Goal: Transaction & Acquisition: Download file/media

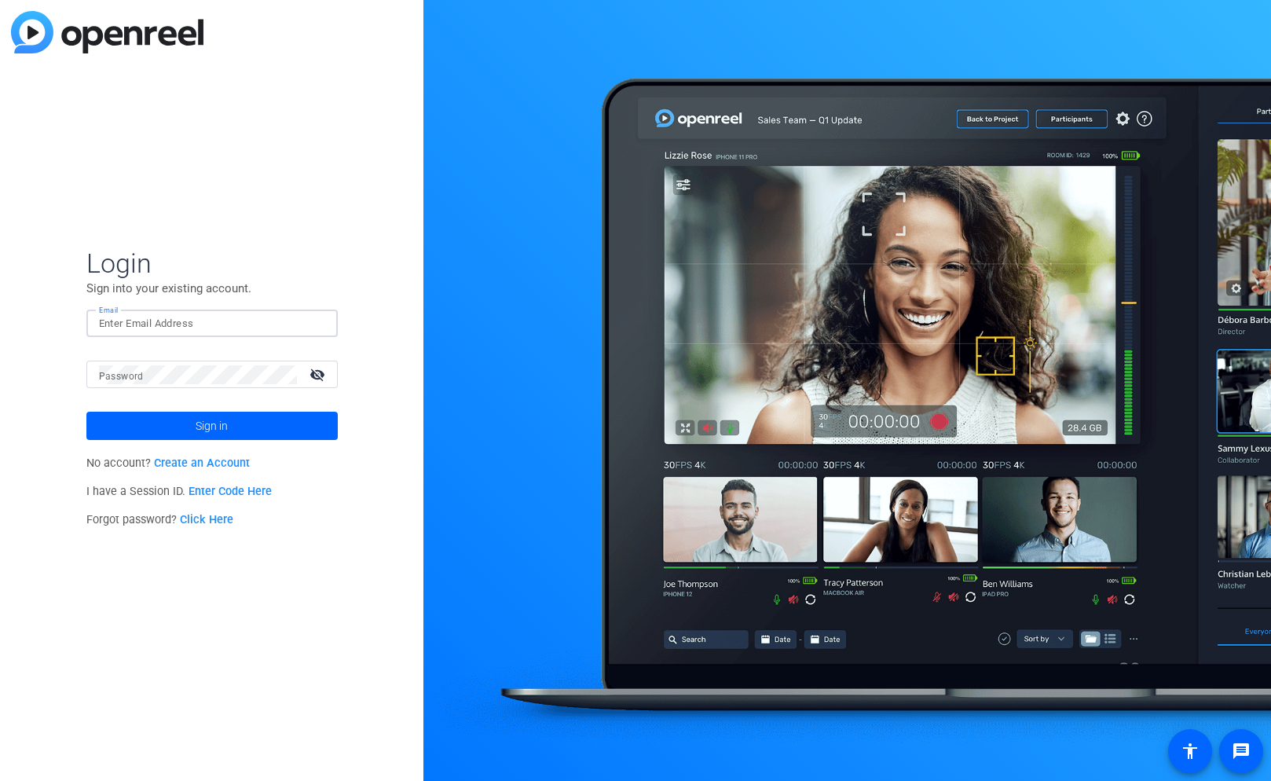
click at [128, 319] on input "Email" at bounding box center [212, 323] width 226 height 19
type input "[PERSON_NAME][EMAIL_ADDRESS][PERSON_NAME][DOMAIN_NAME]"
click at [86, 412] on button "Sign in" at bounding box center [211, 426] width 251 height 28
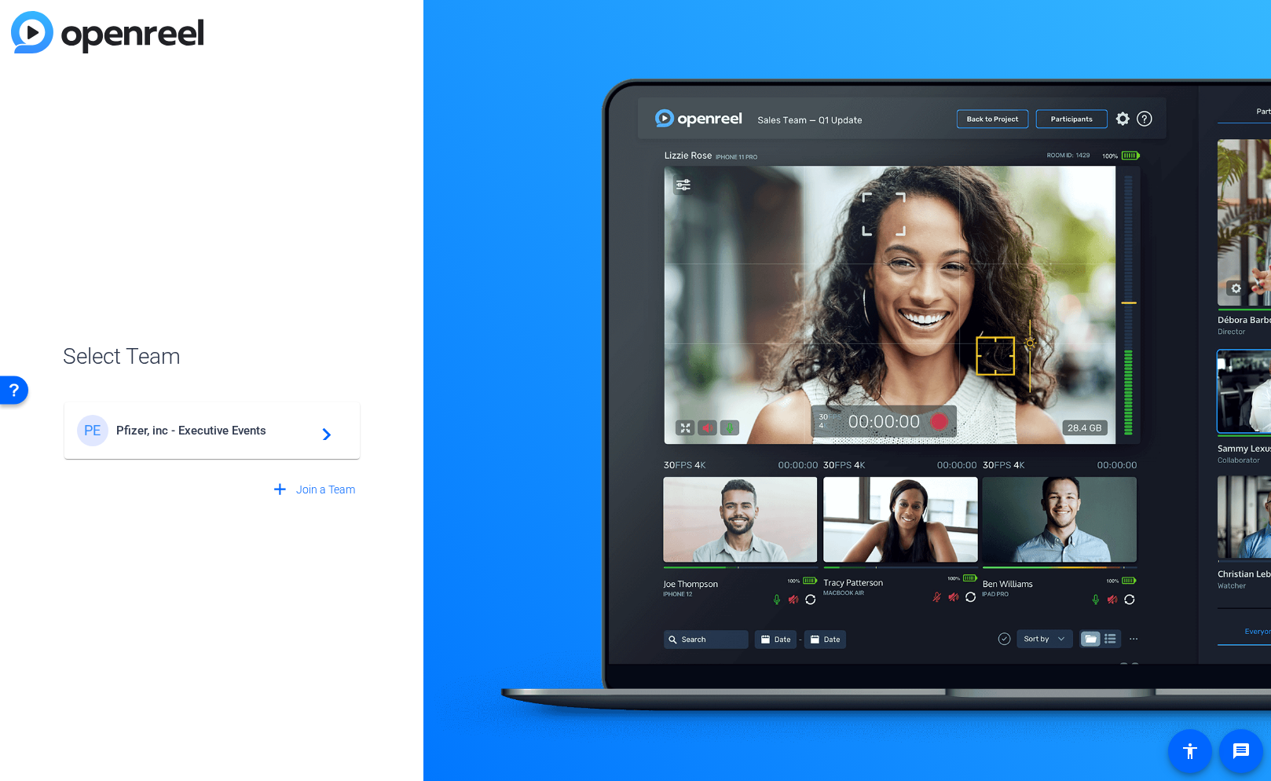
click at [224, 424] on span "Pfizer, inc - Executive Events" at bounding box center [214, 431] width 196 height 14
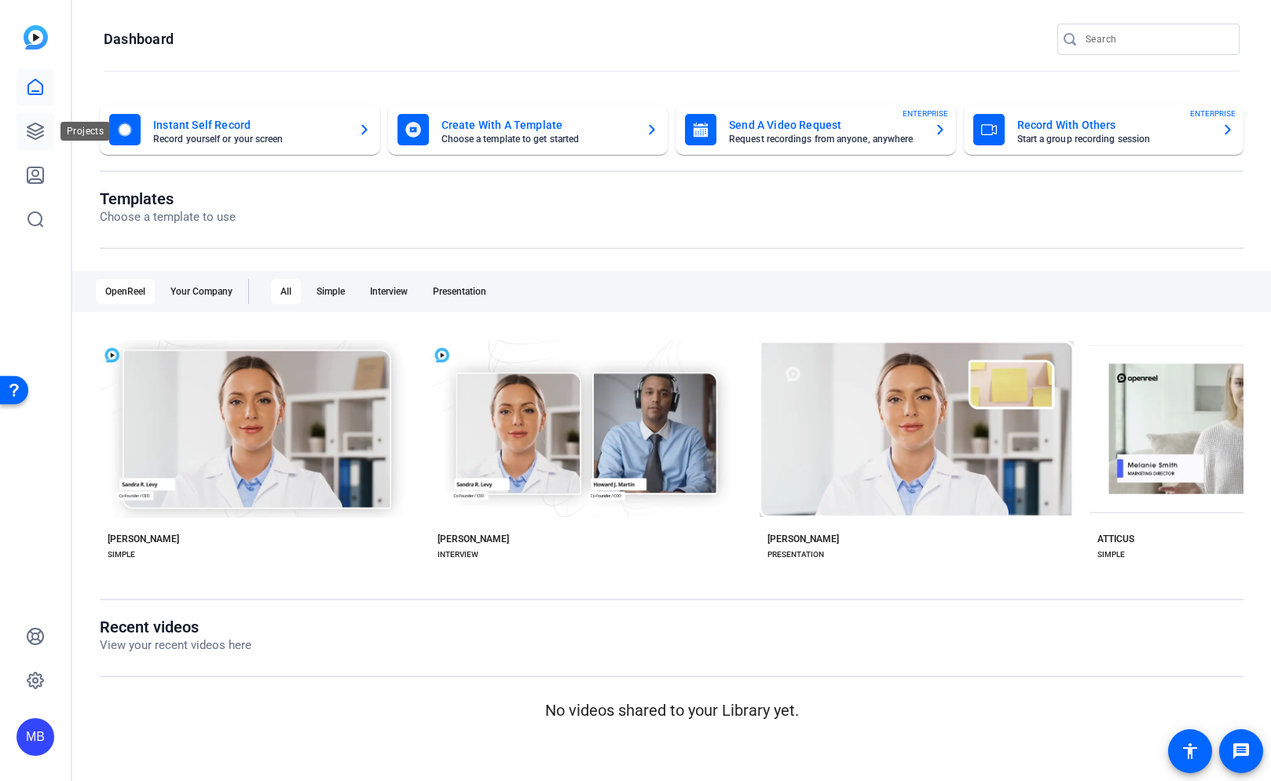
click at [40, 135] on icon at bounding box center [36, 131] width 16 height 16
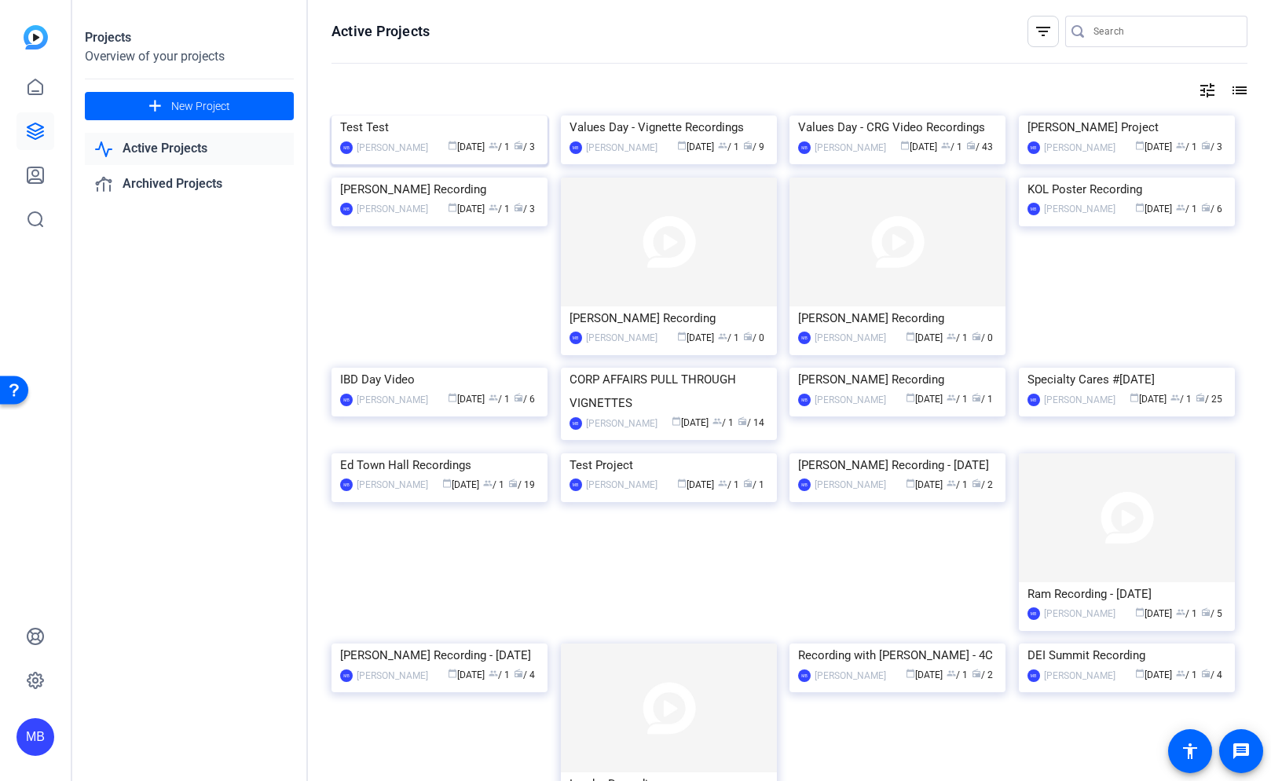
click at [372, 139] on div "Test Test" at bounding box center [439, 128] width 199 height 24
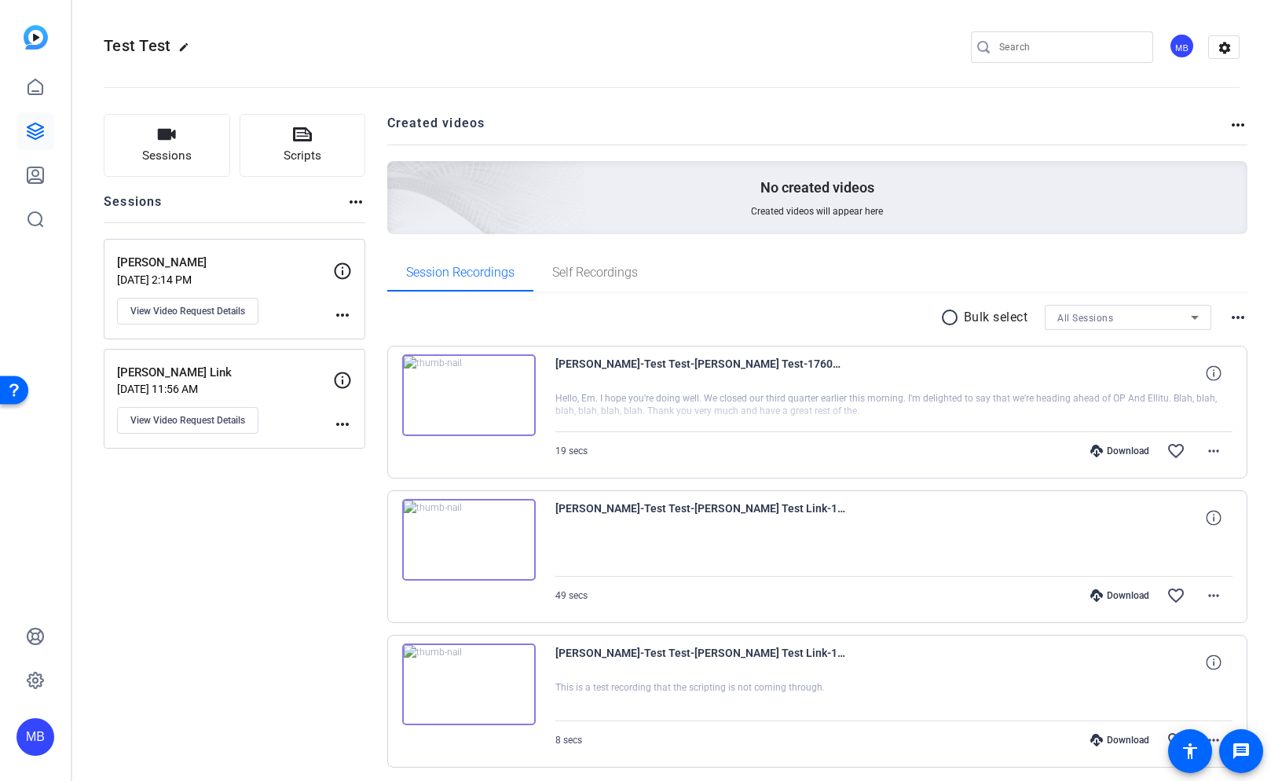
click at [289, 288] on div "[PERSON_NAME] [DATE] 2:14 PM View Video Request Details" at bounding box center [225, 289] width 216 height 71
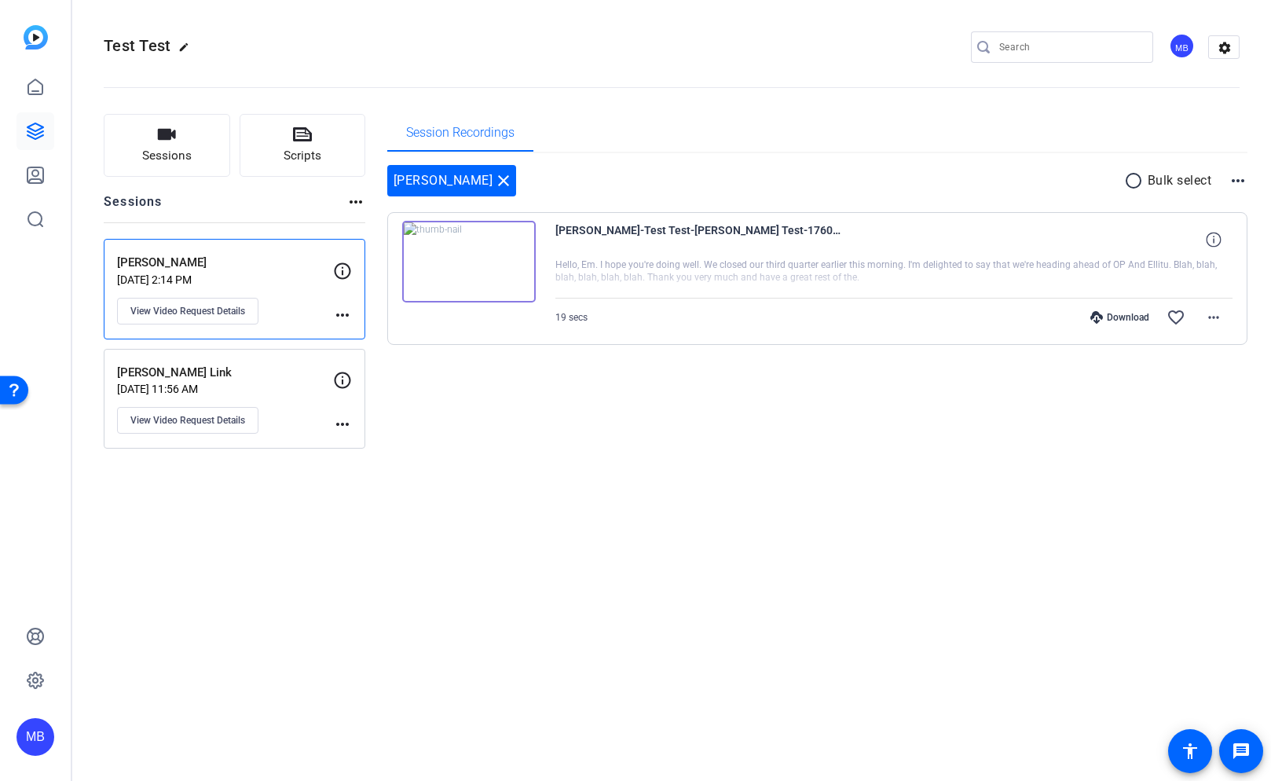
click at [276, 402] on div "Nick Test Link [DATE] 11:56 AM View Video Request Details" at bounding box center [225, 399] width 216 height 71
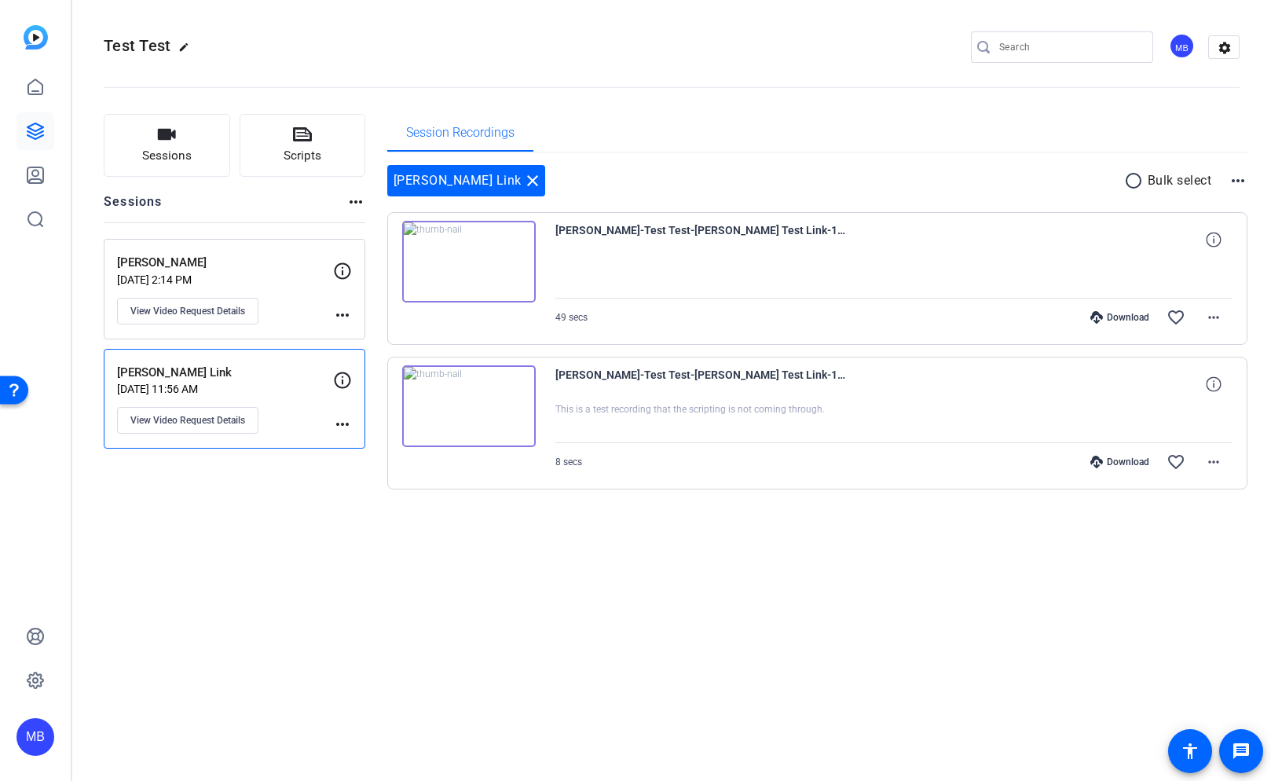
click at [273, 291] on div "[PERSON_NAME] [DATE] 2:14 PM View Video Request Details" at bounding box center [225, 289] width 216 height 71
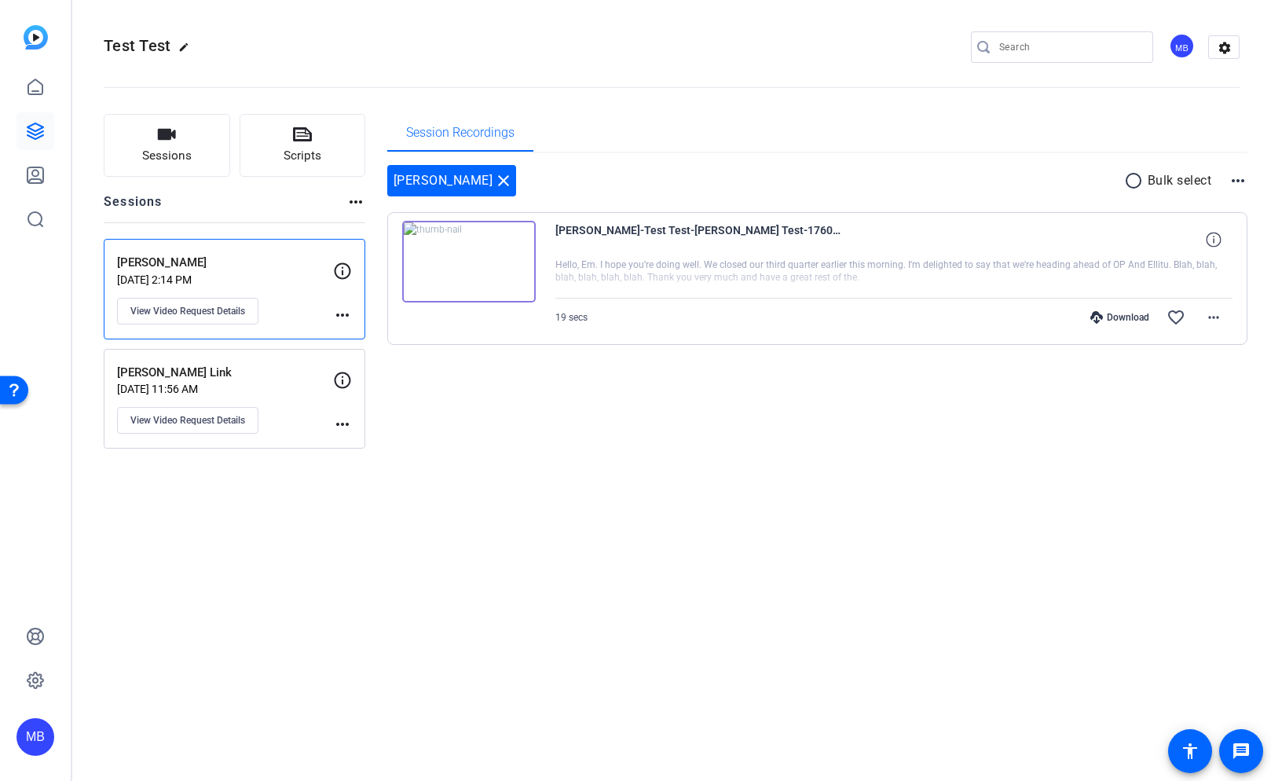
click at [514, 263] on img at bounding box center [469, 262] width 134 height 82
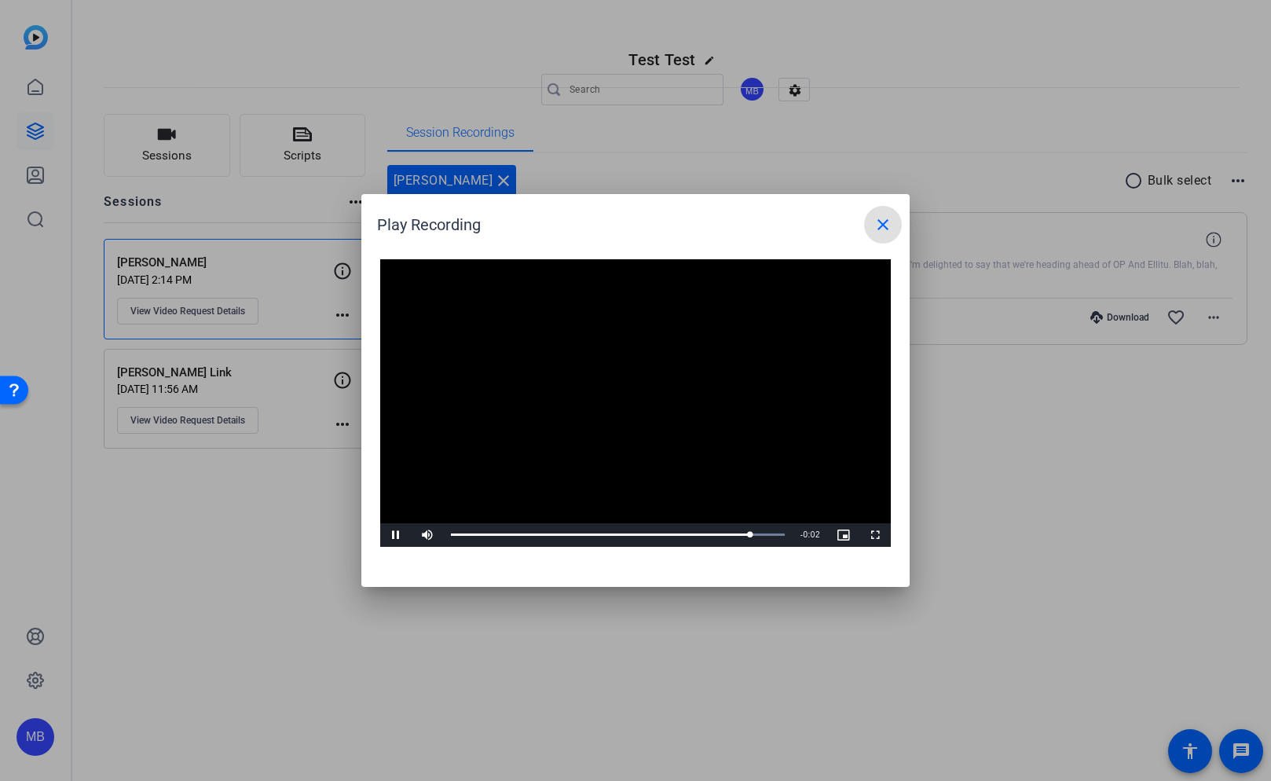
click at [885, 225] on mat-icon "close" at bounding box center [883, 224] width 19 height 19
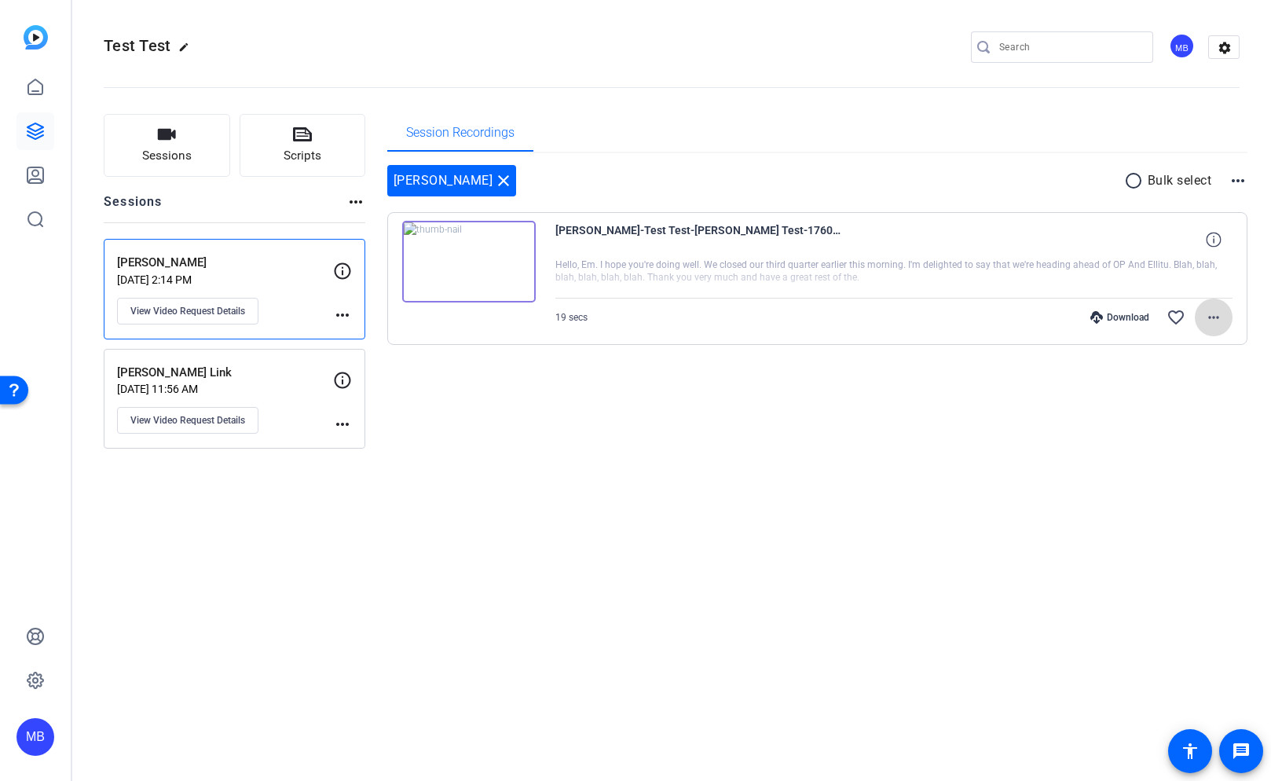
click at [1220, 321] on mat-icon "more_horiz" at bounding box center [1214, 317] width 19 height 19
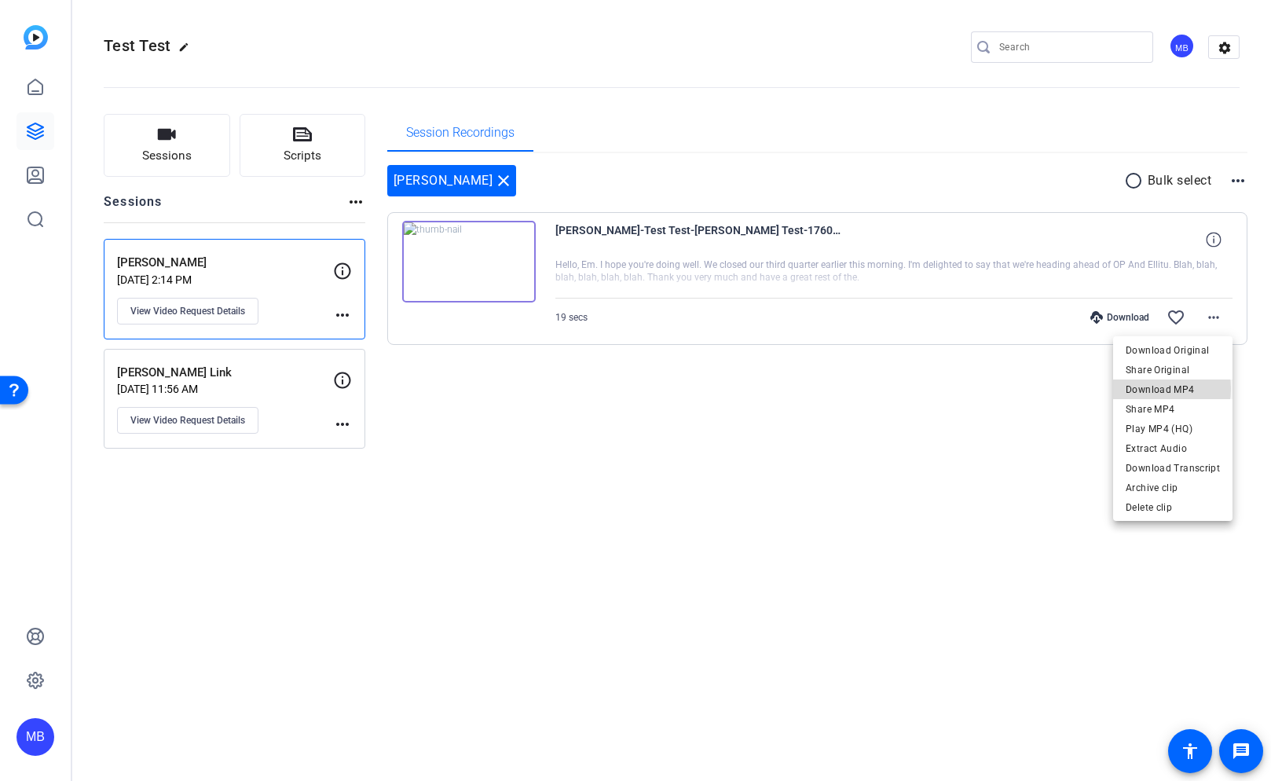
click at [1156, 389] on span "Download MP4" at bounding box center [1173, 389] width 94 height 19
